Goal: Task Accomplishment & Management: Manage account settings

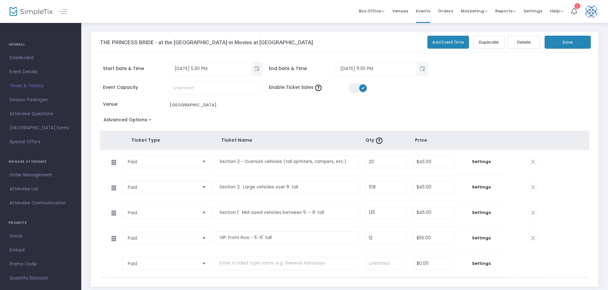
click at [22, 44] on h4 "GENERAL" at bounding box center [41, 44] width 64 height 13
click at [16, 70] on span "Event Details" at bounding box center [41, 72] width 62 height 8
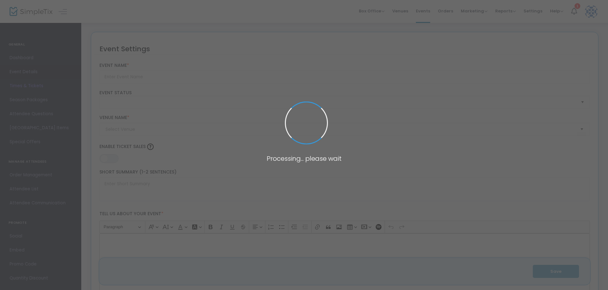
type input "THE PRINCESS BRIDE - at the [GEOGRAPHIC_DATA]-in Movies at [GEOGRAPHIC_DATA]"
type textarea "The Princess Bride BECU Drive-in Movies at [GEOGRAPHIC_DATA]. Ticket includes p…"
type input "Buy Tickets"
type input "[GEOGRAPHIC_DATA]"
